Goal: Navigation & Orientation: Find specific page/section

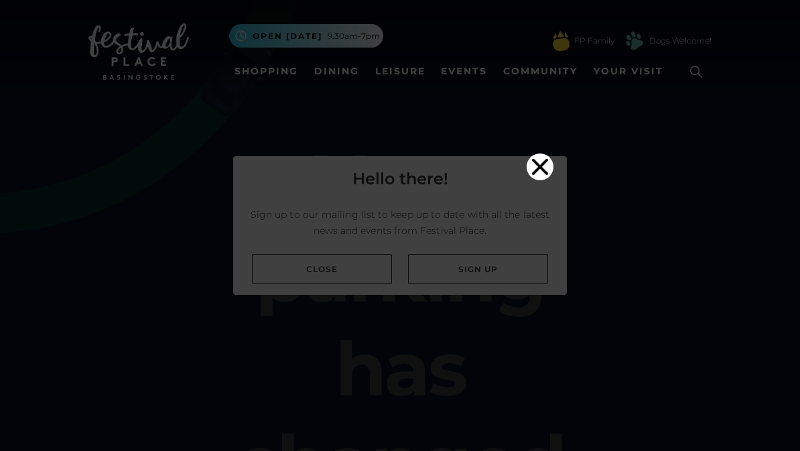
click at [338, 268] on video "Your browser does not support the video tag." at bounding box center [400, 223] width 334 height 167
click at [537, 153] on icon "Close" at bounding box center [540, 166] width 27 height 27
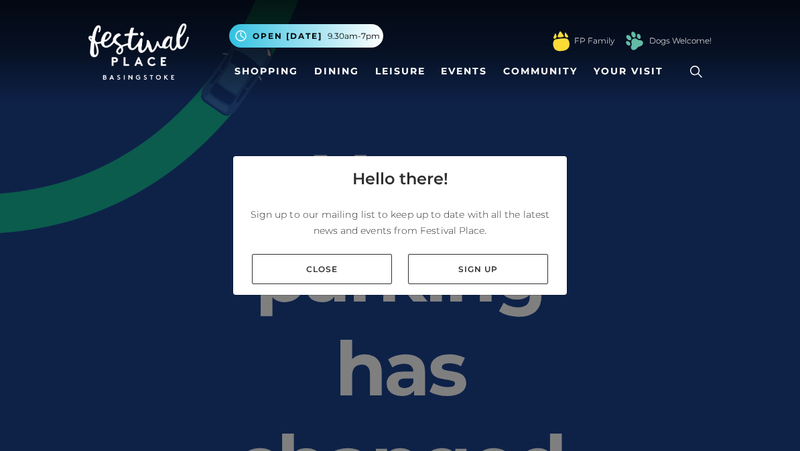
click at [267, 76] on link "Shopping" at bounding box center [266, 71] width 74 height 25
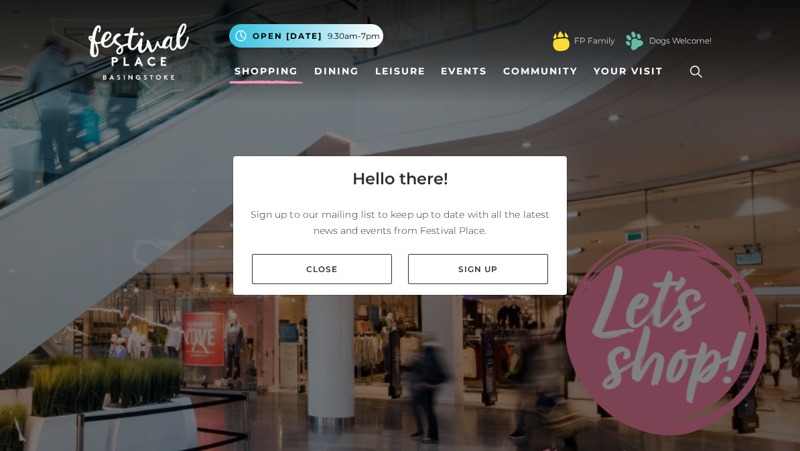
click at [332, 274] on link "Close" at bounding box center [322, 269] width 140 height 30
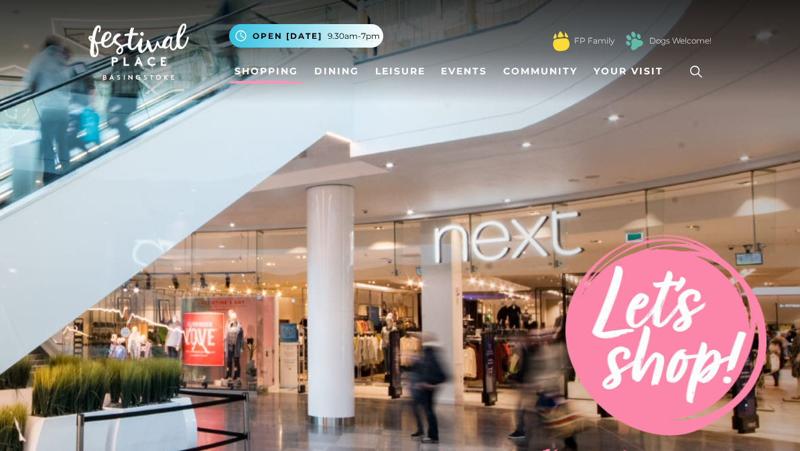
click at [398, 78] on link "Leisure" at bounding box center [400, 71] width 61 height 25
